Goal: Book appointment/travel/reservation

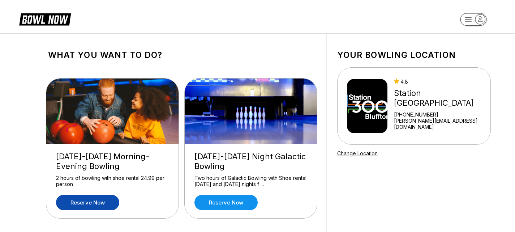
click at [84, 198] on link "Reserve now" at bounding box center [87, 203] width 63 height 16
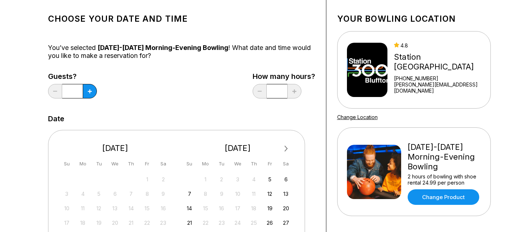
scroll to position [72, 0]
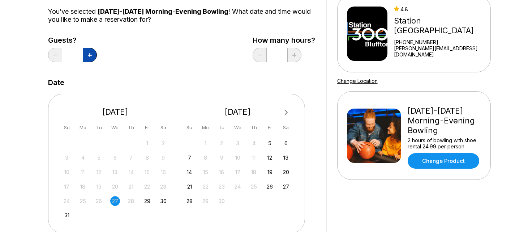
click at [91, 55] on icon at bounding box center [90, 55] width 4 height 4
type input "*"
click at [164, 199] on div "30" at bounding box center [163, 201] width 10 height 10
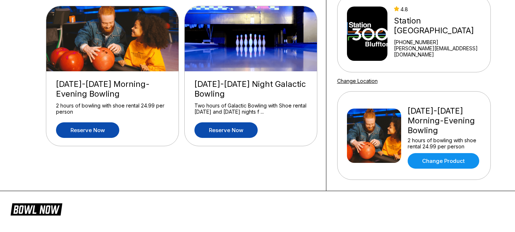
click at [222, 130] on link "Reserve now" at bounding box center [226, 130] width 63 height 16
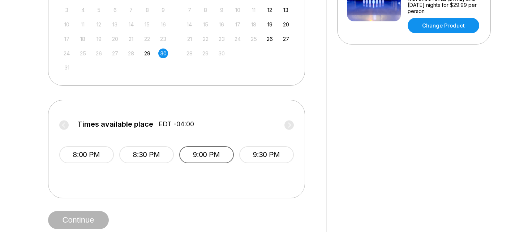
scroll to position [253, 0]
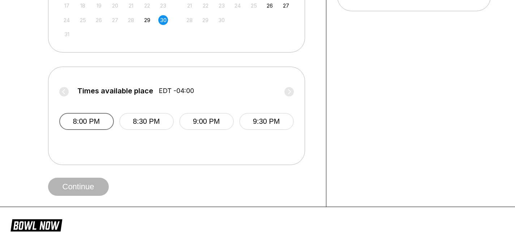
click at [88, 125] on button "8:00 PM" at bounding box center [86, 121] width 55 height 17
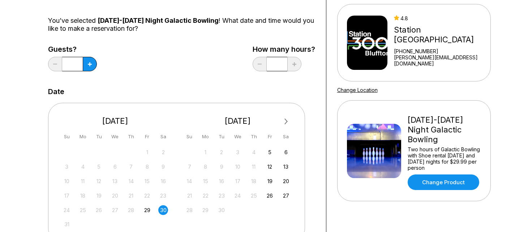
scroll to position [36, 0]
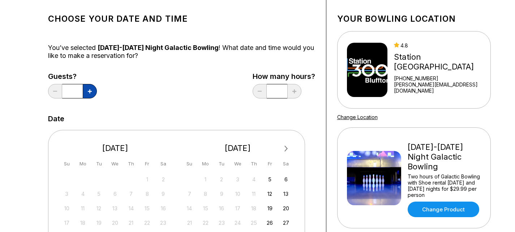
click at [90, 90] on icon at bounding box center [90, 91] width 4 height 4
drag, startPoint x: 90, startPoint y: 90, endPoint x: 128, endPoint y: 93, distance: 37.8
click at [90, 90] on icon at bounding box center [90, 91] width 4 height 4
type input "*"
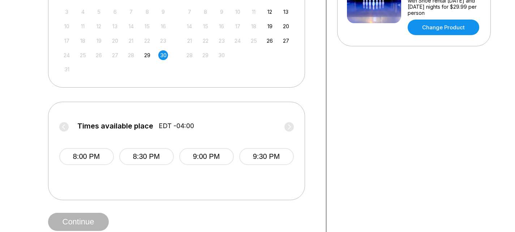
scroll to position [253, 0]
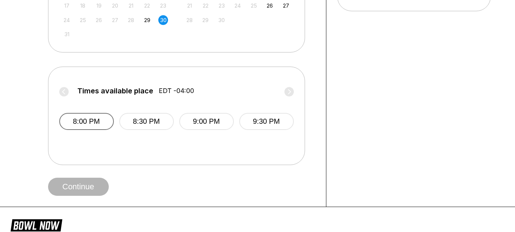
click at [90, 125] on button "8:00 PM" at bounding box center [86, 121] width 55 height 17
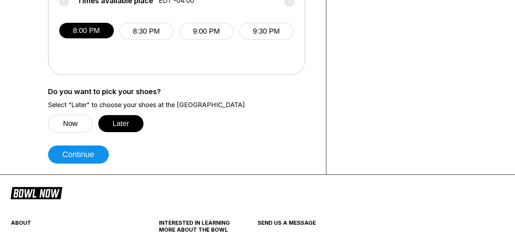
scroll to position [362, 0]
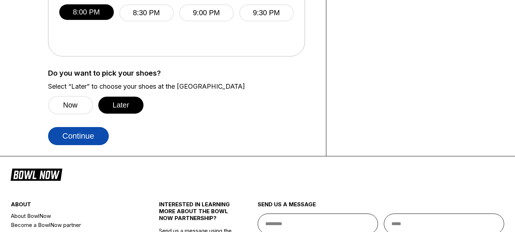
click at [75, 135] on button "Continue" at bounding box center [78, 136] width 61 height 18
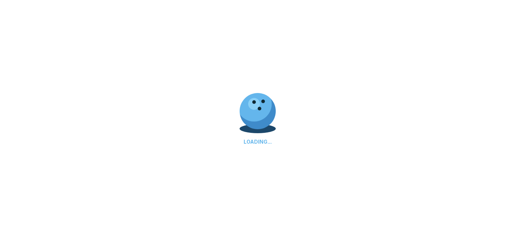
scroll to position [0, 0]
select select "**"
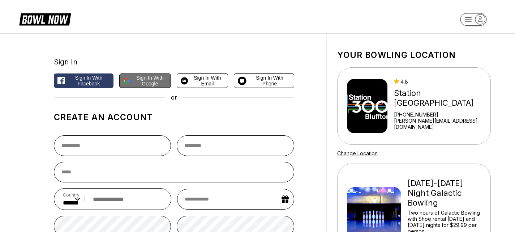
click at [143, 81] on span "Sign in with Google" at bounding box center [150, 81] width 34 height 12
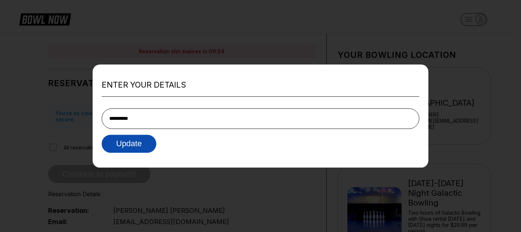
type input "**********"
click at [131, 142] on button "Update" at bounding box center [129, 144] width 55 height 18
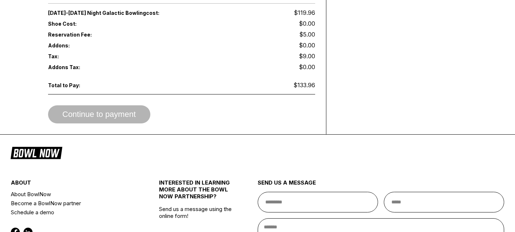
scroll to position [434, 0]
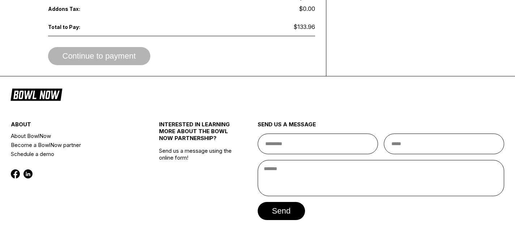
click at [142, 47] on div "Continue to payment" at bounding box center [181, 56] width 267 height 18
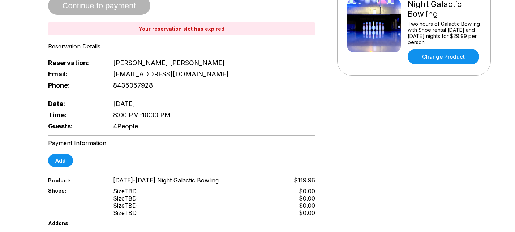
scroll to position [149, 0]
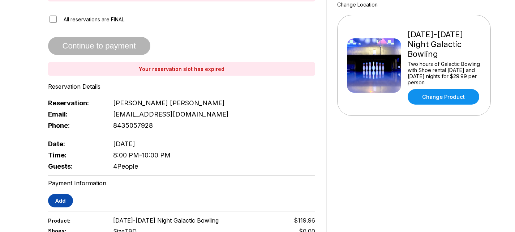
click at [54, 196] on button "Add" at bounding box center [60, 200] width 25 height 13
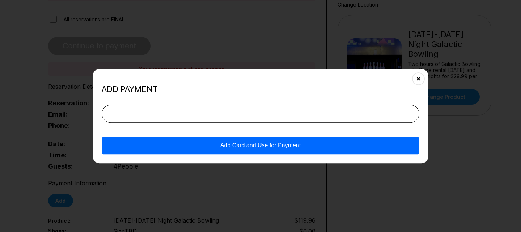
click at [267, 144] on button "Add Card and Use for Payment" at bounding box center [261, 145] width 318 height 17
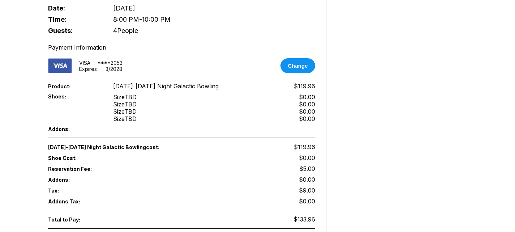
scroll to position [257, 0]
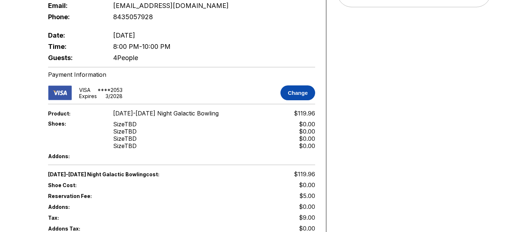
click at [302, 85] on button "Change" at bounding box center [298, 92] width 34 height 15
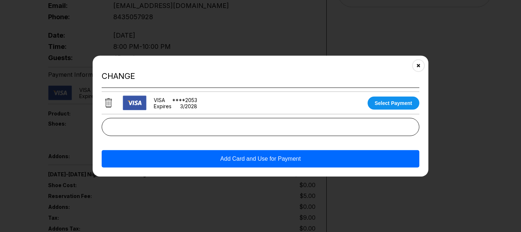
drag, startPoint x: 420, startPoint y: 64, endPoint x: 413, endPoint y: 69, distance: 8.7
click at [420, 64] on button "Close" at bounding box center [418, 65] width 18 height 18
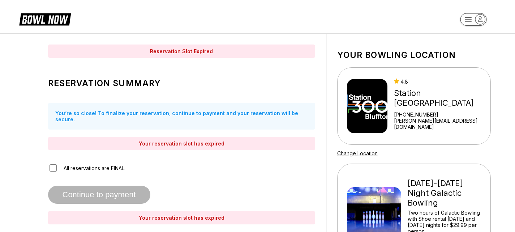
scroll to position [0, 0]
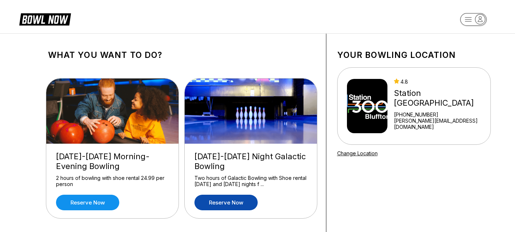
click at [217, 204] on link "Reserve now" at bounding box center [226, 203] width 63 height 16
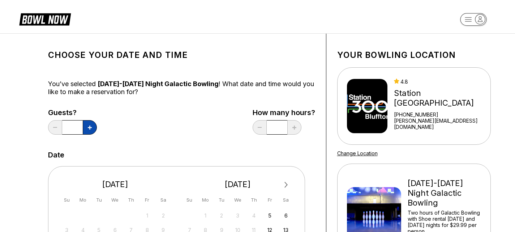
click at [90, 130] on button at bounding box center [90, 127] width 14 height 14
click at [90, 131] on button at bounding box center [90, 127] width 14 height 14
type input "*"
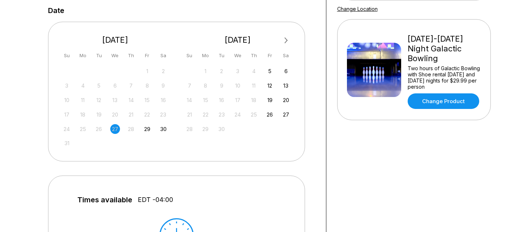
scroll to position [145, 0]
click at [162, 130] on div "30" at bounding box center [163, 129] width 10 height 10
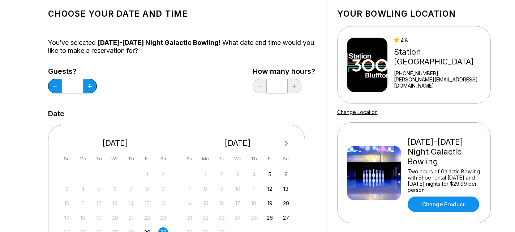
scroll to position [72, 0]
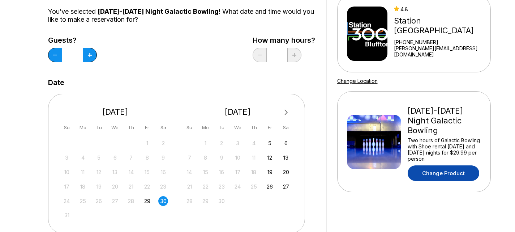
click at [454, 170] on link "Change Product" at bounding box center [444, 173] width 72 height 16
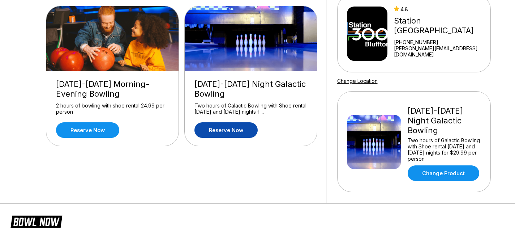
scroll to position [0, 0]
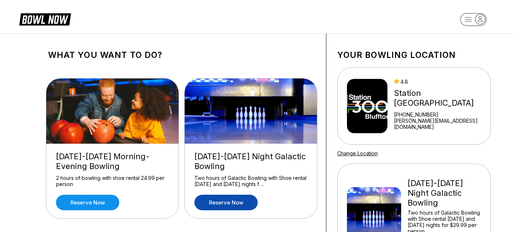
click at [236, 199] on link "Reserve now" at bounding box center [226, 203] width 63 height 16
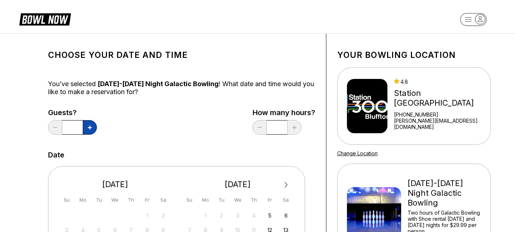
click at [86, 125] on button at bounding box center [90, 127] width 14 height 14
type input "*"
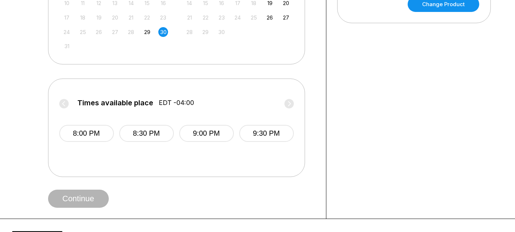
scroll to position [253, 0]
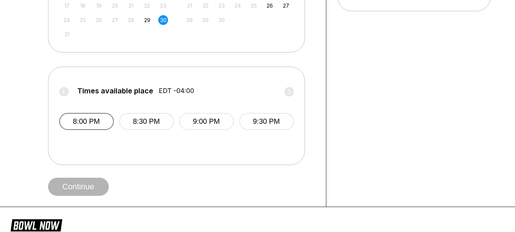
click at [103, 122] on button "8:00 PM" at bounding box center [86, 121] width 55 height 17
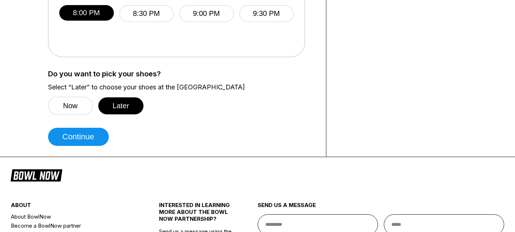
scroll to position [362, 0]
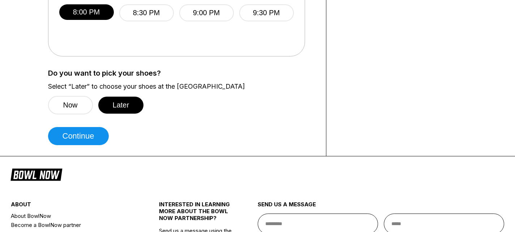
drag, startPoint x: 127, startPoint y: 111, endPoint x: 158, endPoint y: 164, distance: 61.2
click at [127, 111] on button "Later" at bounding box center [121, 105] width 46 height 17
click at [76, 138] on button "Continue" at bounding box center [78, 136] width 61 height 18
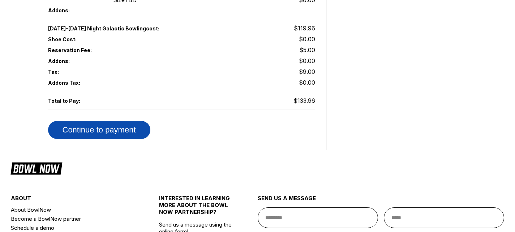
click at [102, 123] on button "Continue to payment" at bounding box center [99, 130] width 102 height 18
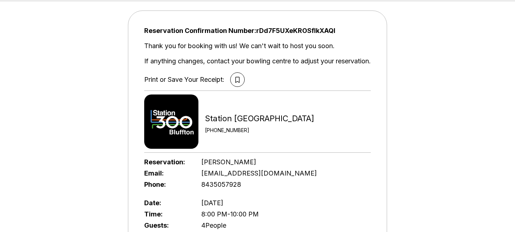
scroll to position [0, 0]
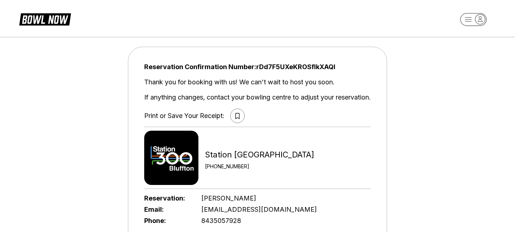
click at [239, 115] on button at bounding box center [237, 115] width 14 height 14
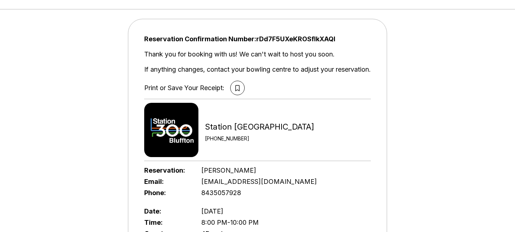
scroll to position [36, 0]
